Goal: Task Accomplishment & Management: Manage account settings

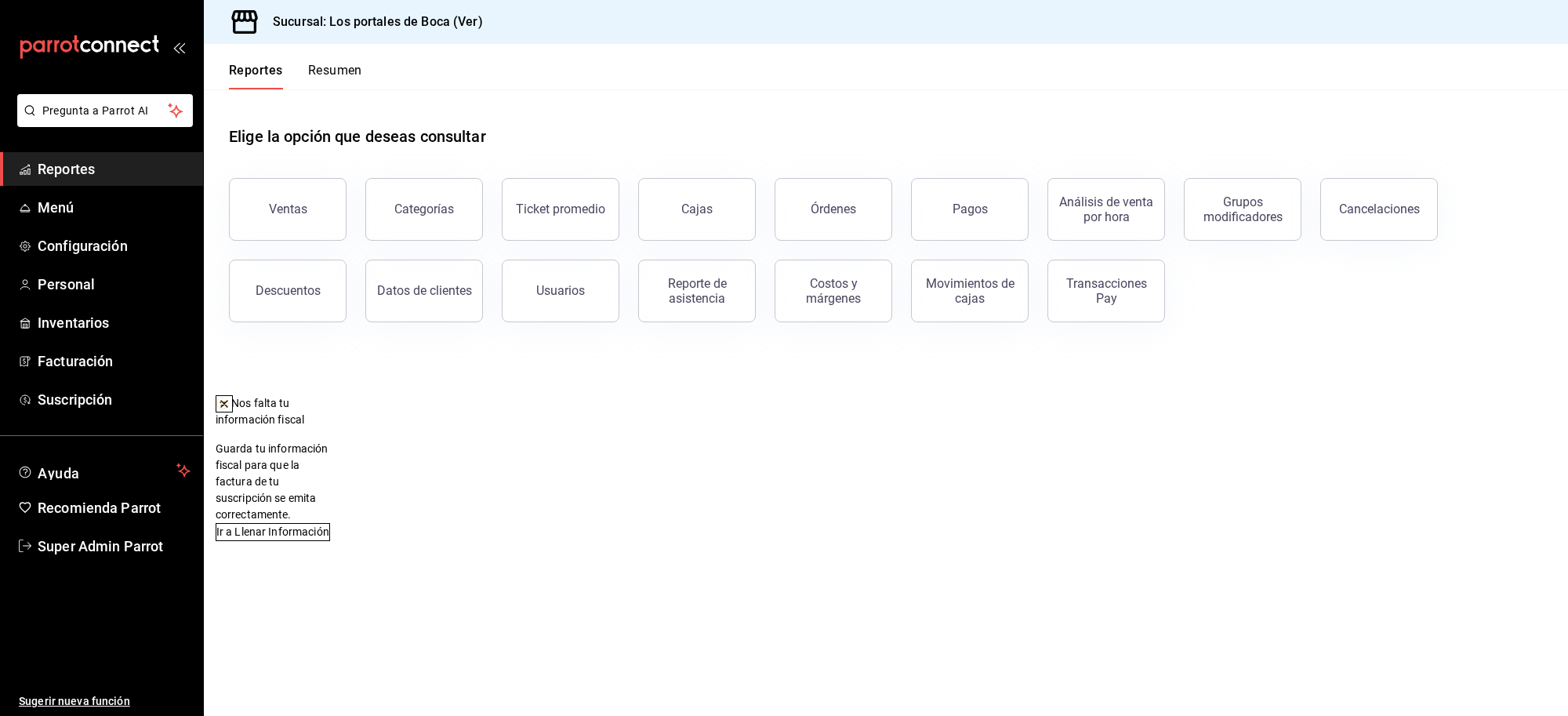
click at [231, 405] on icon at bounding box center [224, 403] width 13 height 13
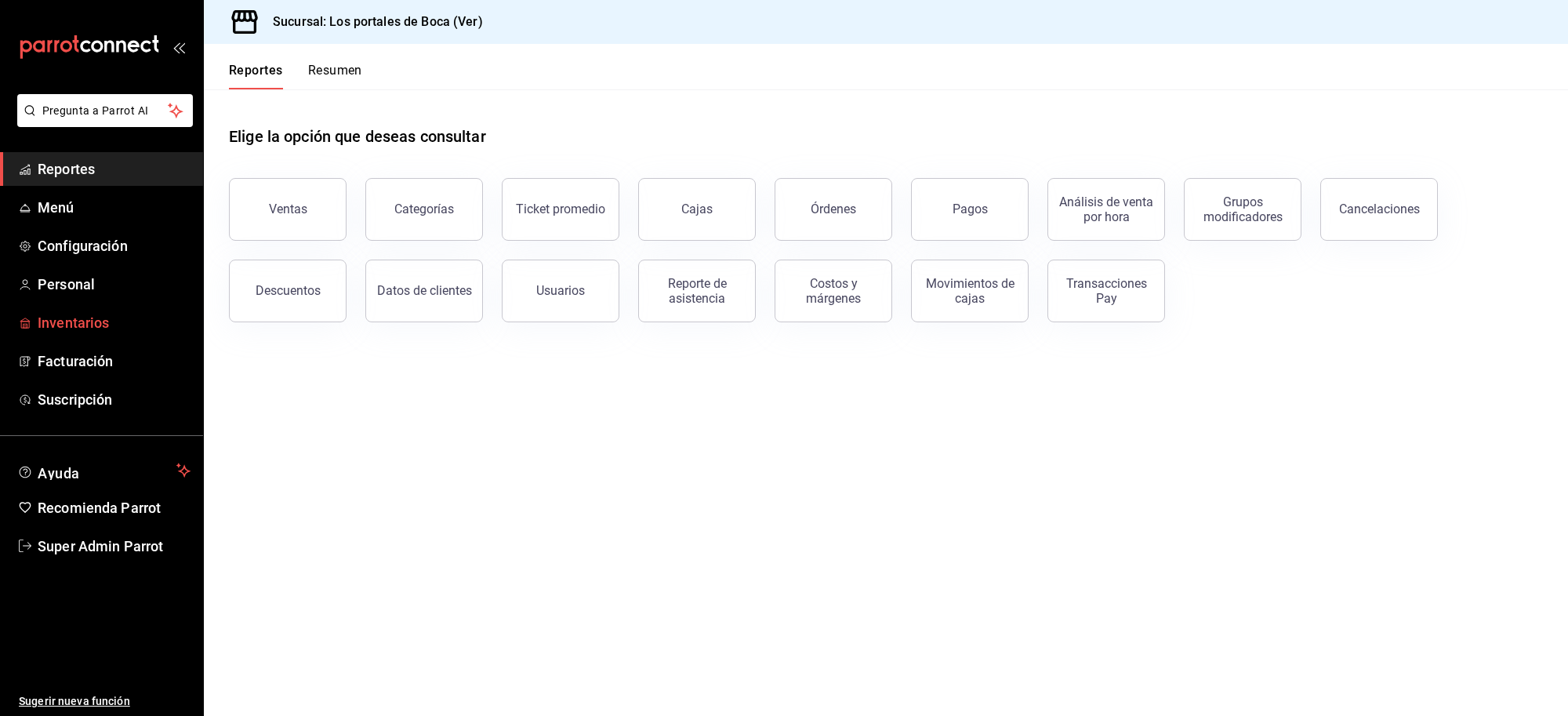
click at [76, 312] on span "Inventarios" at bounding box center [114, 322] width 153 height 21
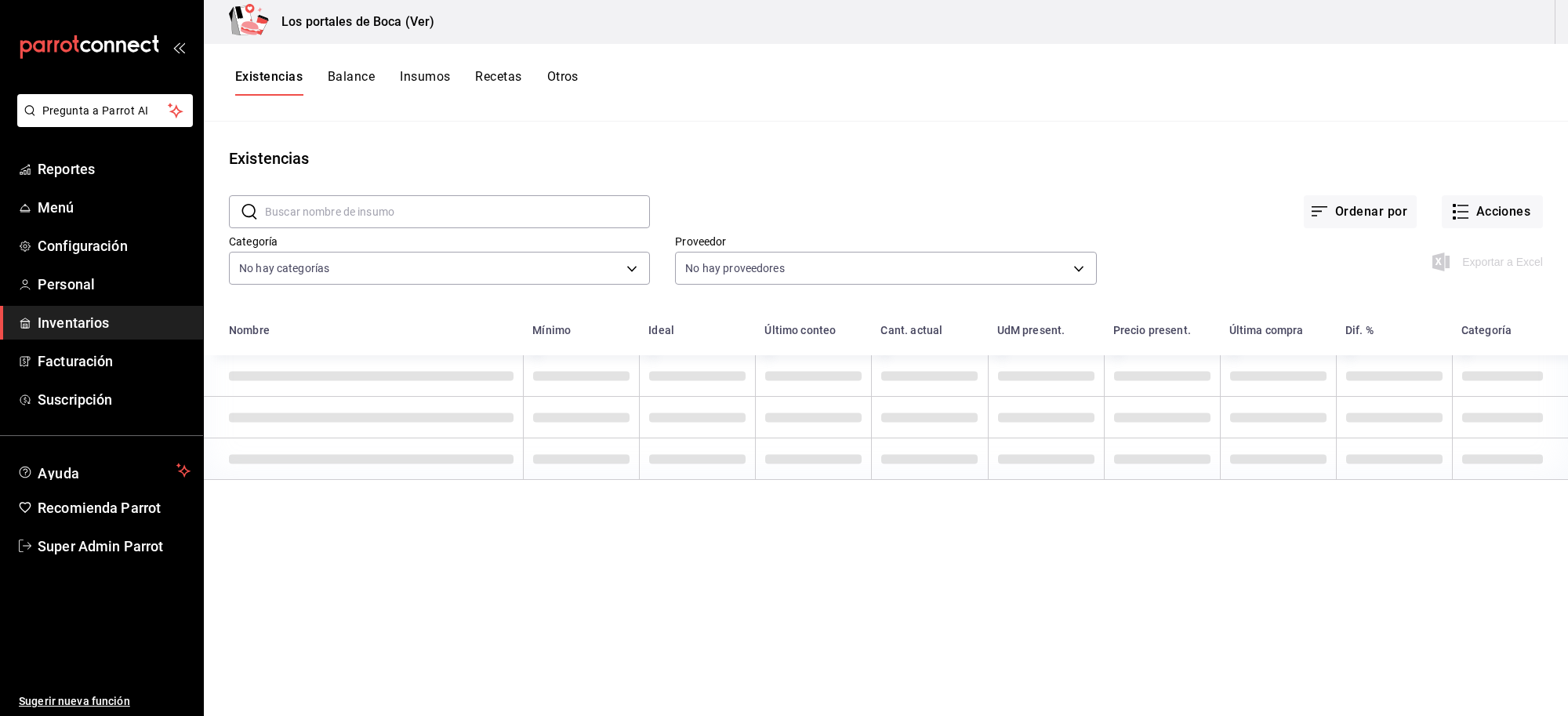
click at [484, 77] on button "Recetas" at bounding box center [498, 82] width 46 height 27
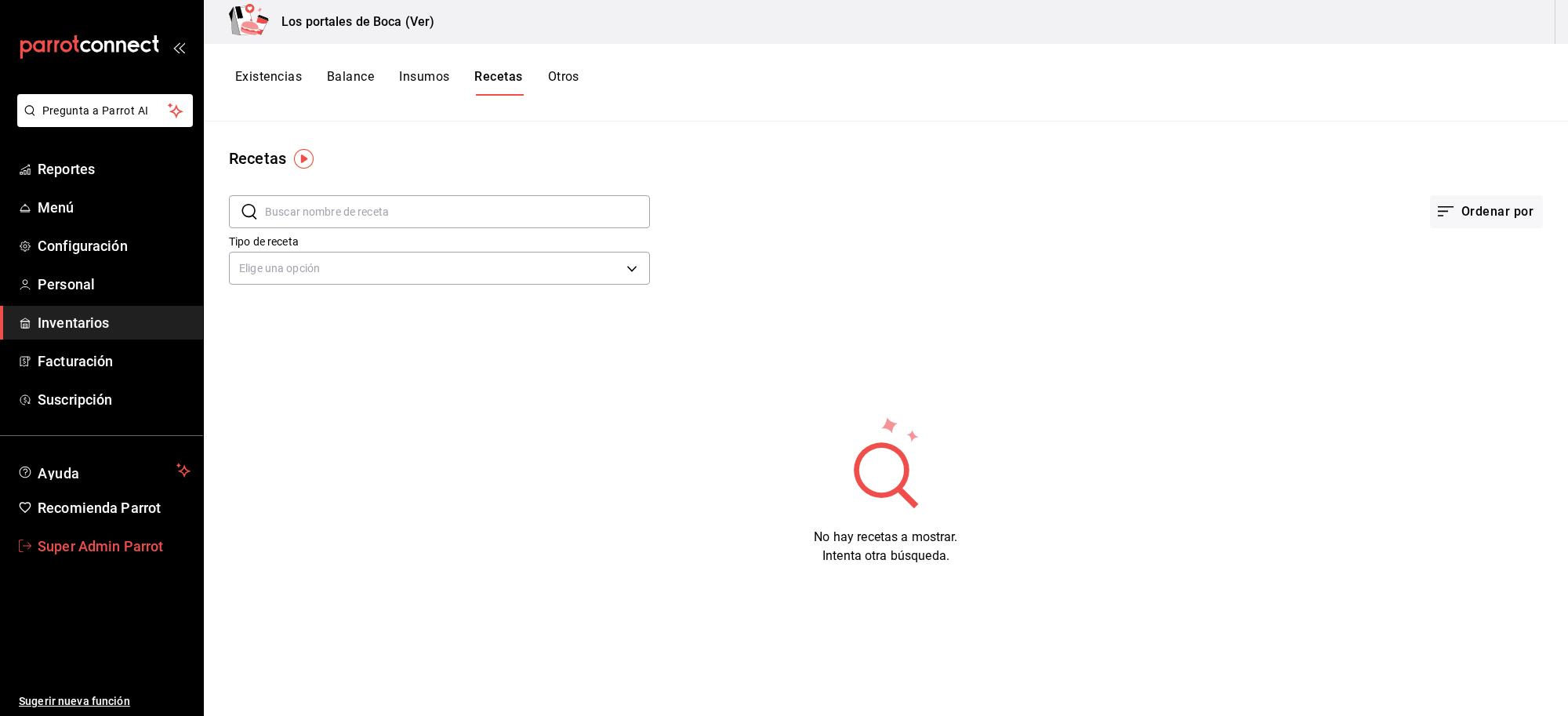
click at [63, 551] on span "Super Admin Parrot" at bounding box center [114, 546] width 153 height 21
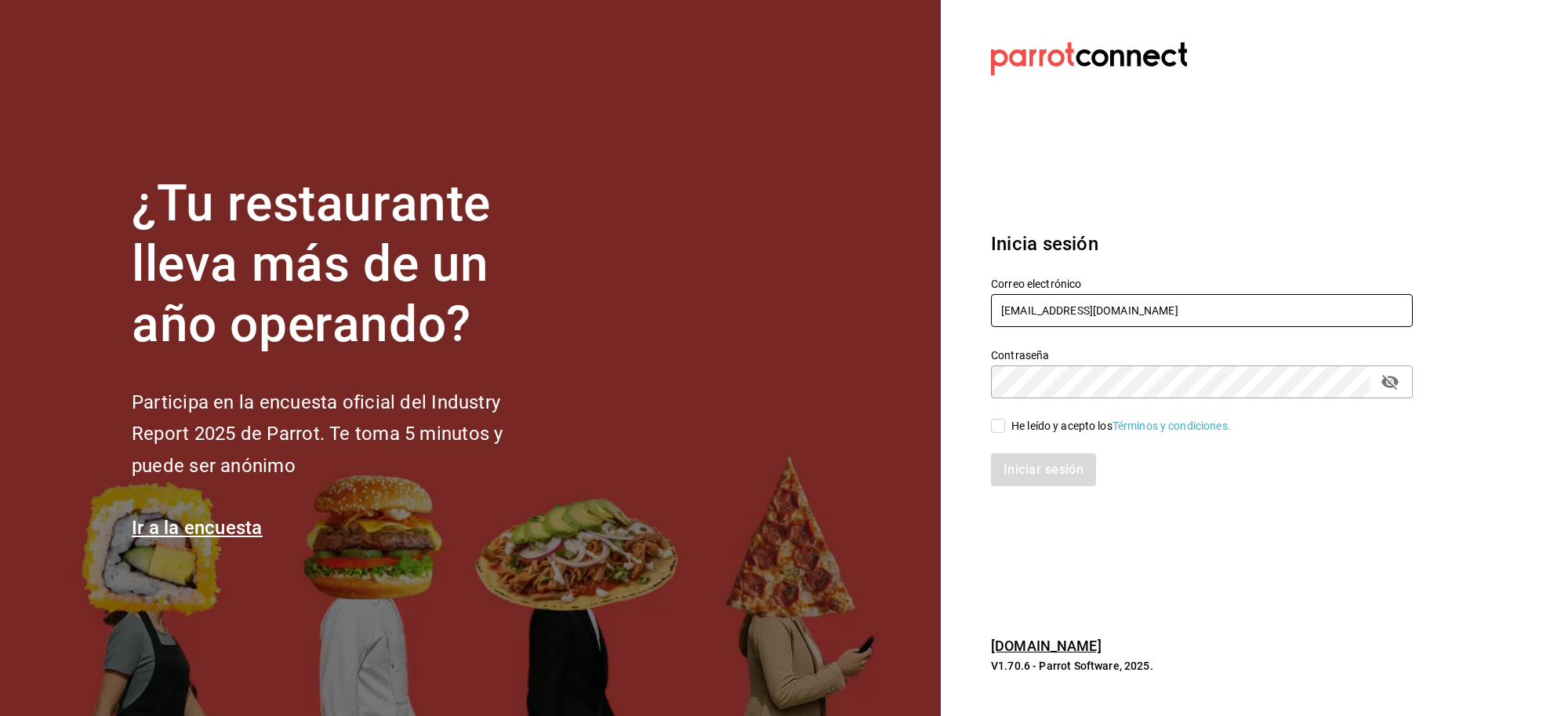
drag, startPoint x: 1270, startPoint y: 319, endPoint x: 876, endPoint y: 335, distance: 394.3
click at [876, 335] on div "¿Tu restaurante lleva más de un año operando? Participa en la encuesta oficial …" at bounding box center [784, 358] width 1568 height 716
click at [1139, 324] on input "text" at bounding box center [1201, 311] width 422 height 33
click at [1080, 304] on input "text" at bounding box center [1201, 311] width 422 height 33
paste input "elhabanerito@narvarte.com"
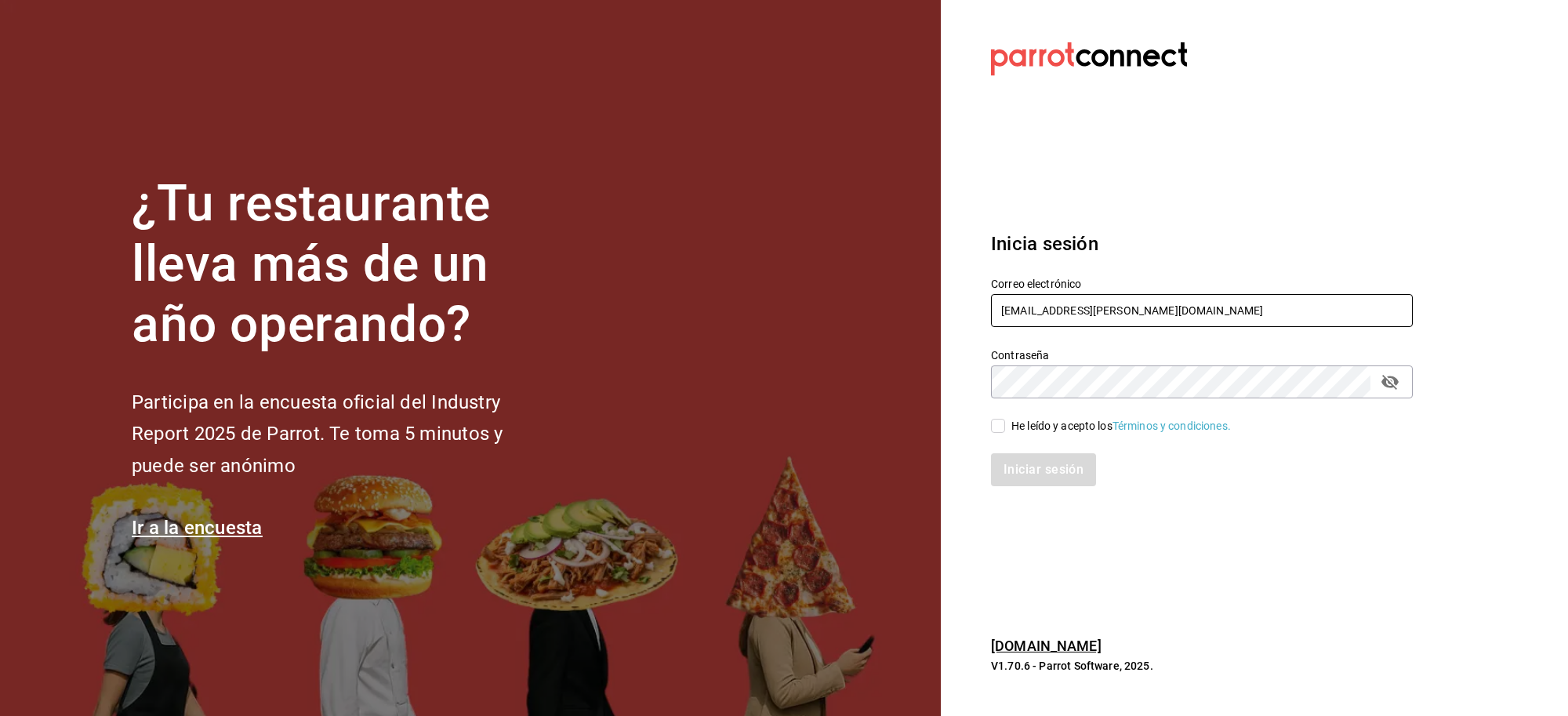
type input "elhabanerito@narvarte.com"
click at [1053, 425] on div "He leído y acepto los Términos y condiciones." at bounding box center [1120, 426] width 220 height 17
click at [1006, 425] on input "He leído y acepto los Términos y condiciones." at bounding box center [997, 426] width 14 height 14
checkbox input "true"
click at [1038, 472] on button "Iniciar sesión" at bounding box center [1044, 470] width 107 height 33
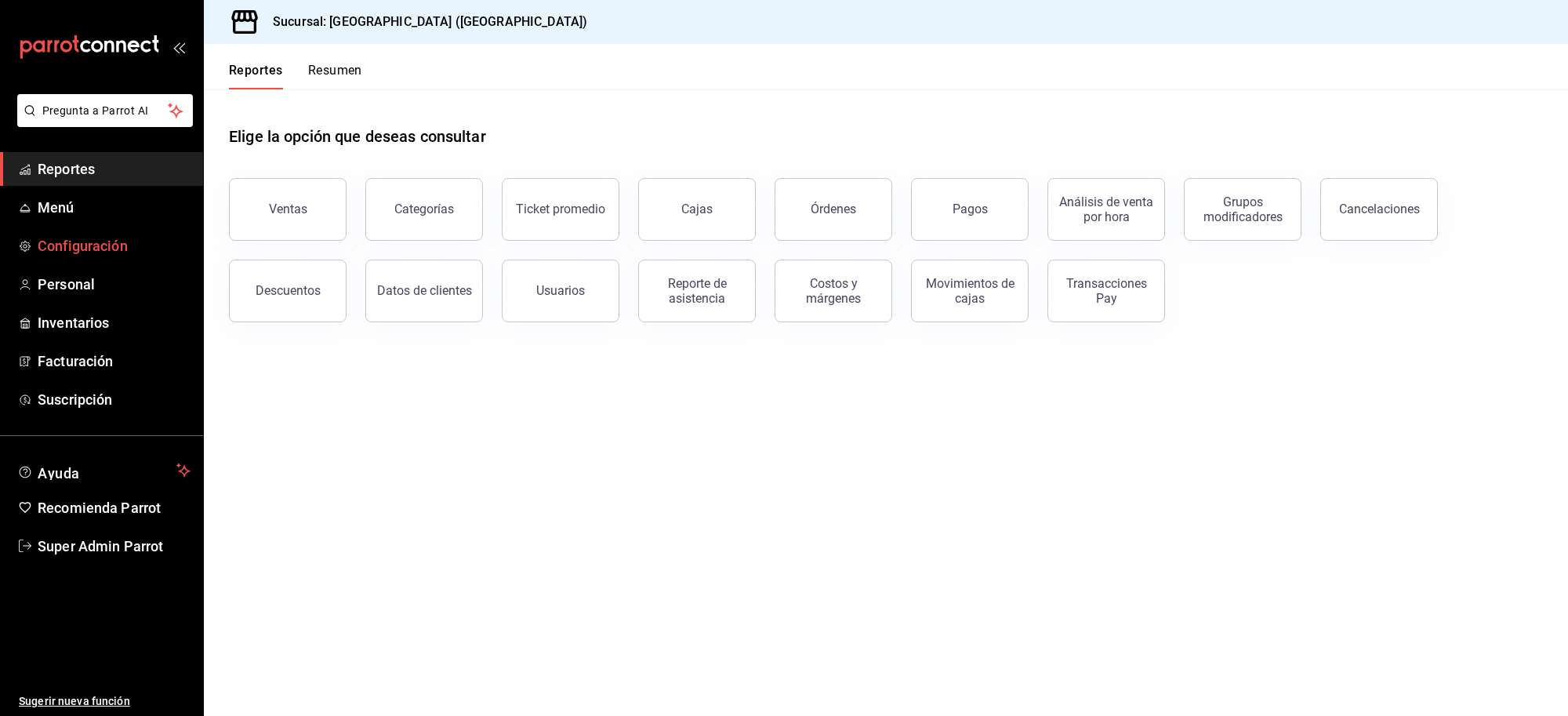
click at [79, 248] on span "Configuración" at bounding box center [114, 245] width 153 height 21
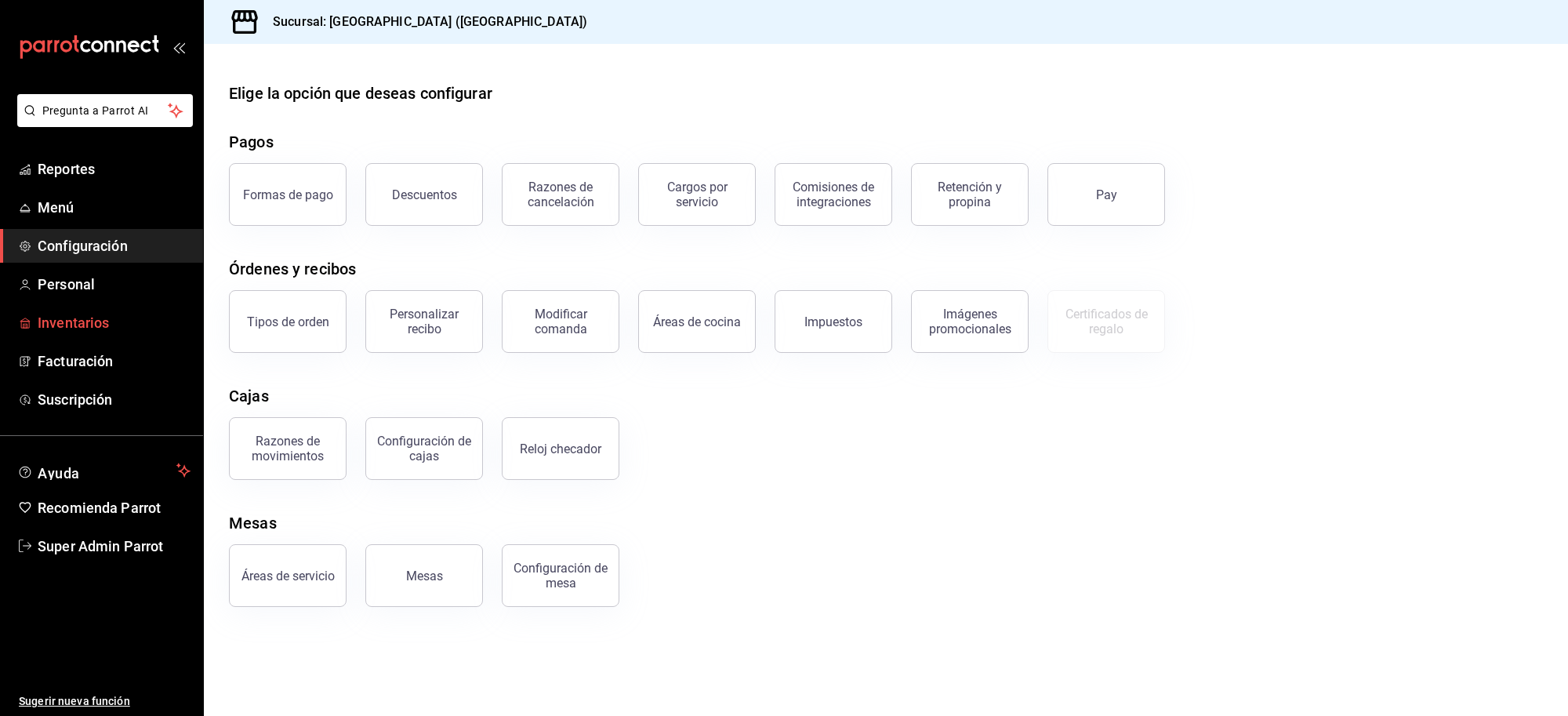
click at [71, 307] on link "Inventarios" at bounding box center [101, 323] width 203 height 34
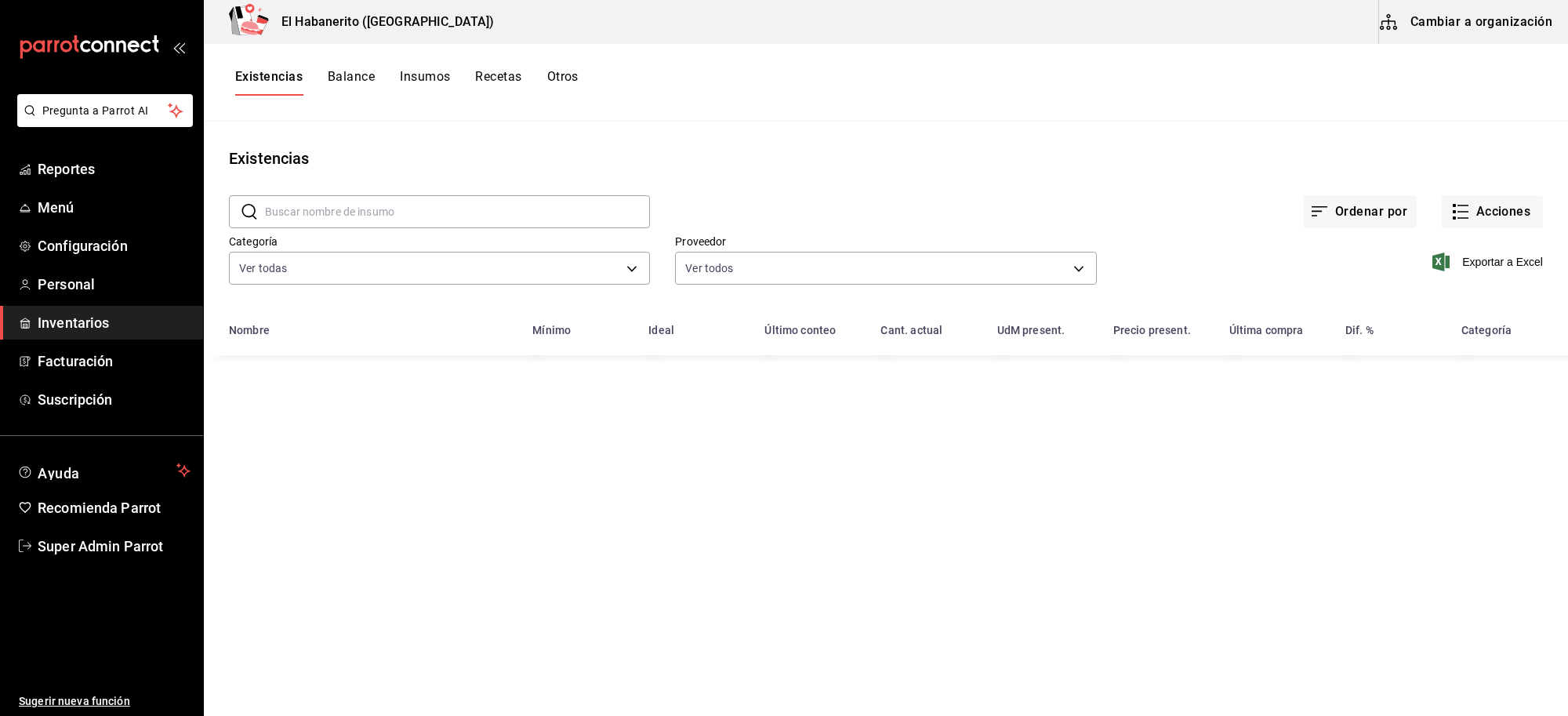
click at [1468, 25] on button "Cambiar a organización" at bounding box center [1467, 22] width 176 height 44
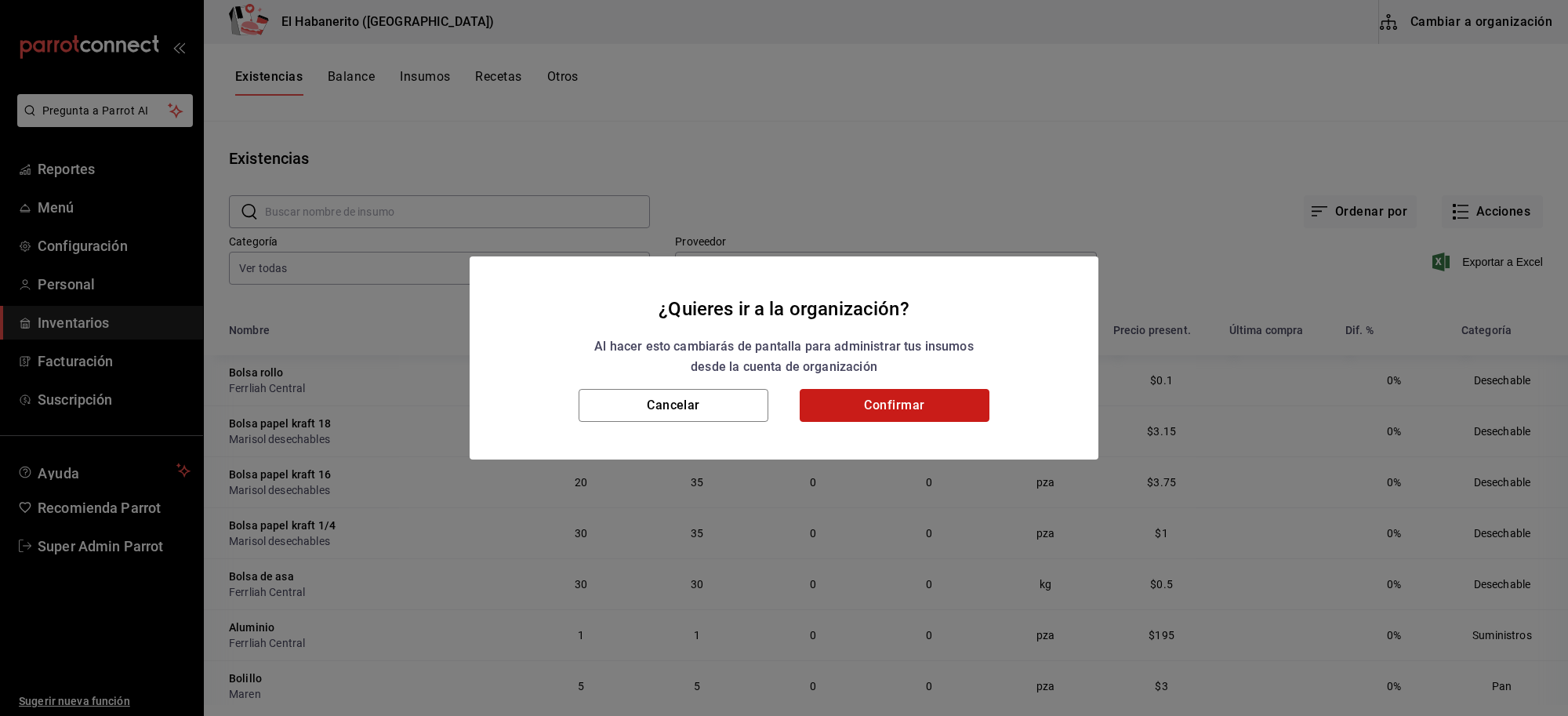
click at [847, 410] on button "Confirmar" at bounding box center [894, 405] width 189 height 33
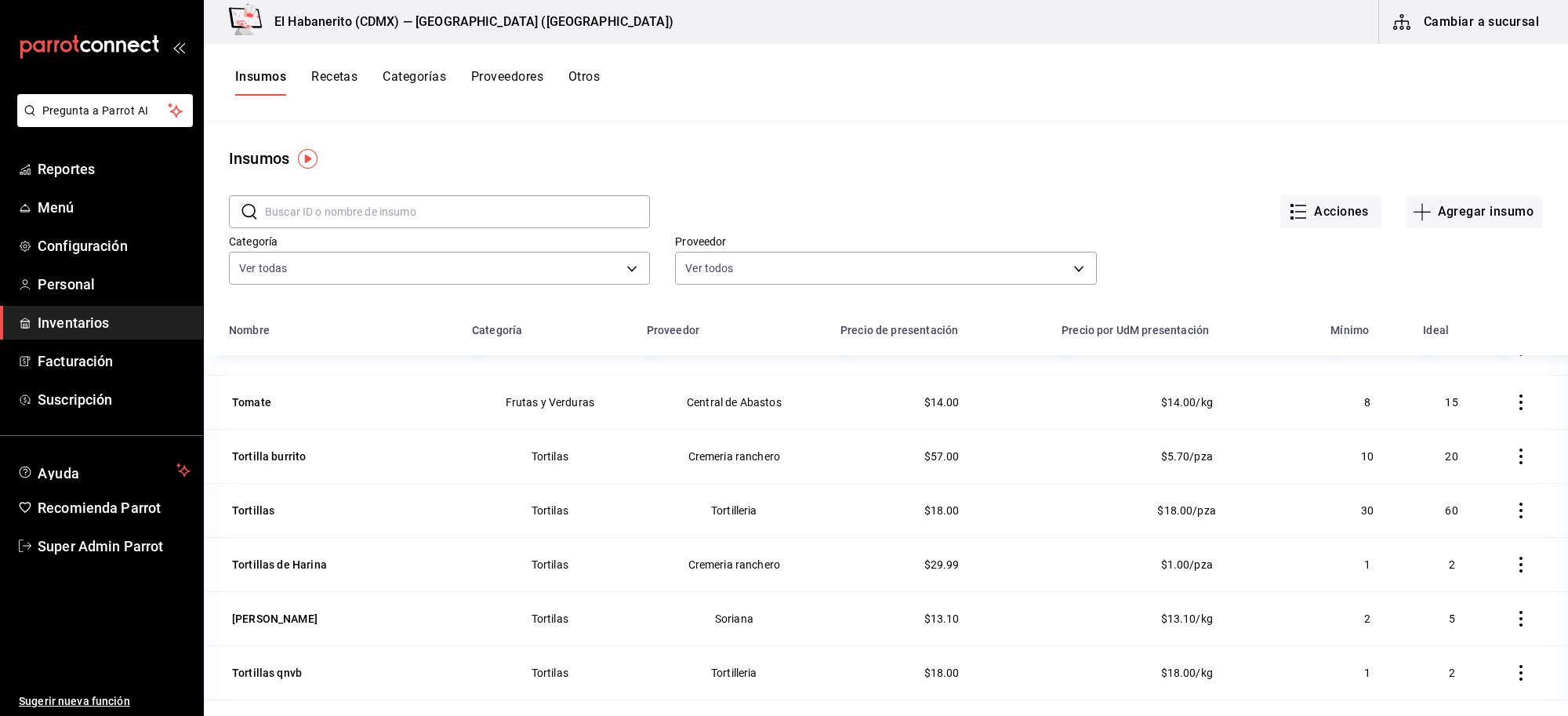
scroll to position [7062, 0]
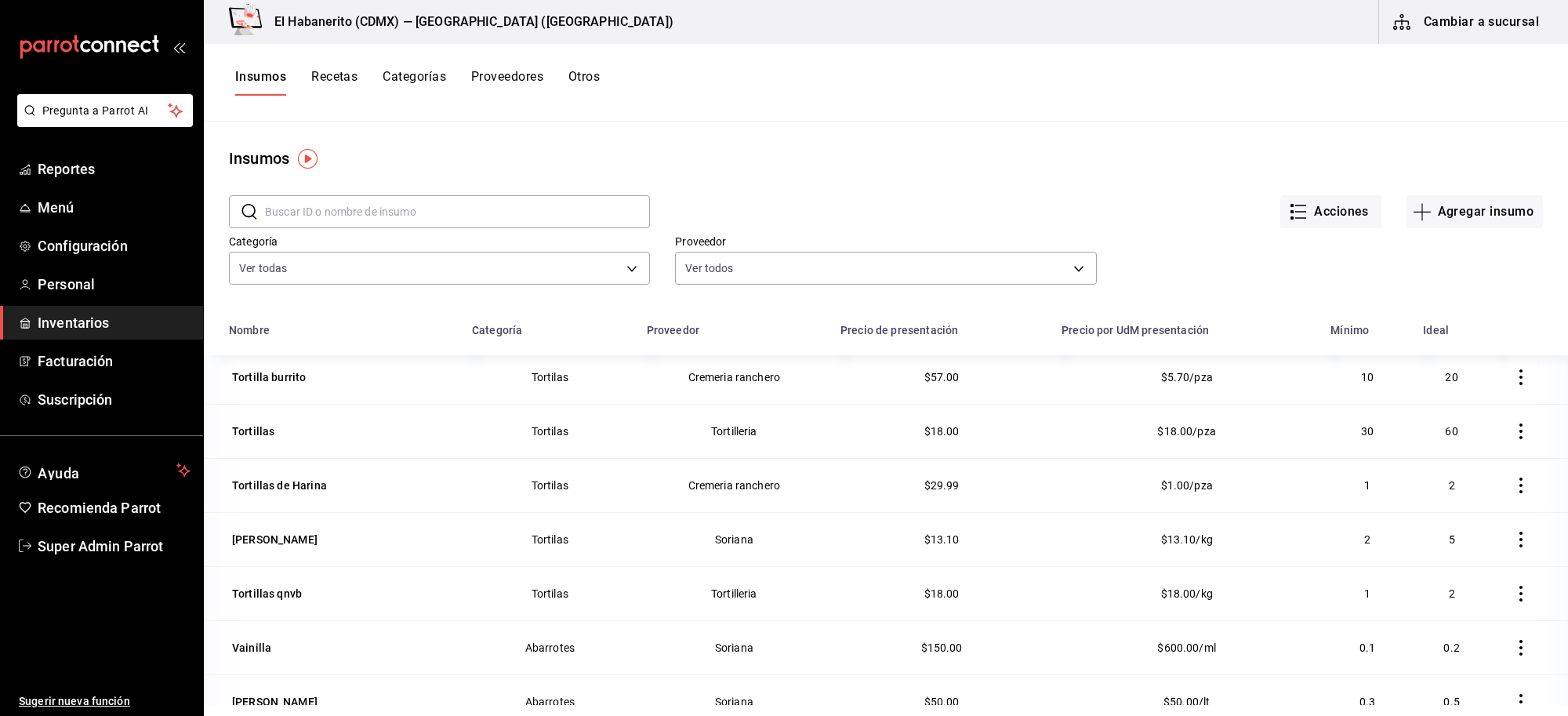
click at [1513, 381] on icon "button" at bounding box center [1520, 377] width 16 height 16
click at [1201, 131] on div at bounding box center [784, 358] width 1568 height 716
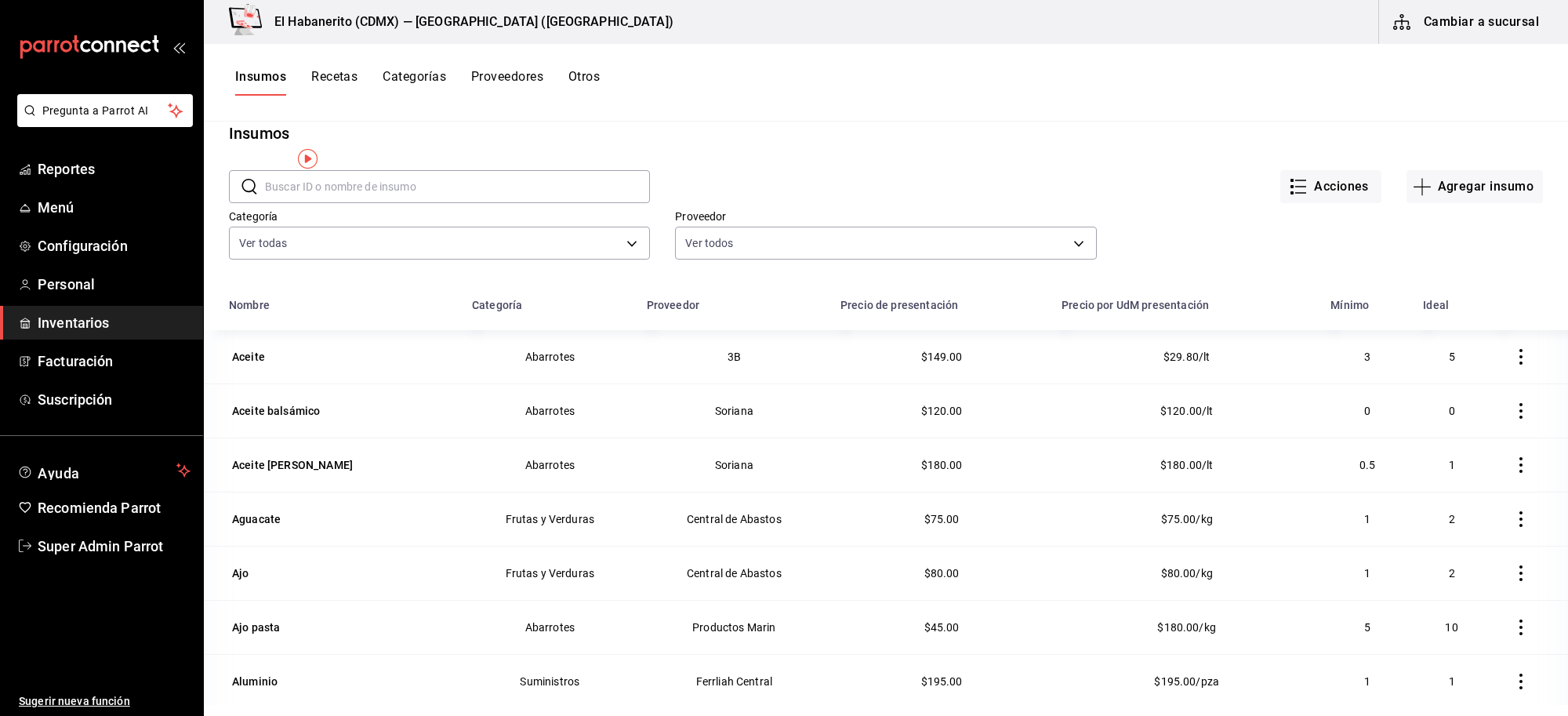
scroll to position [0, 0]
